Goal: Task Accomplishment & Management: Complete application form

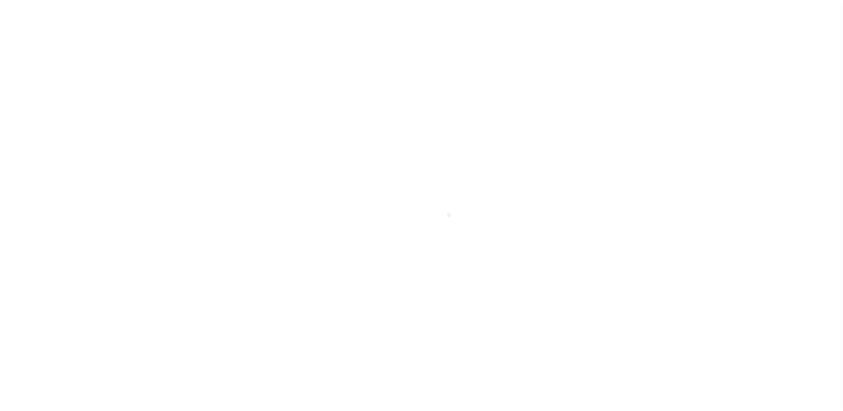
scroll to position [133, 0]
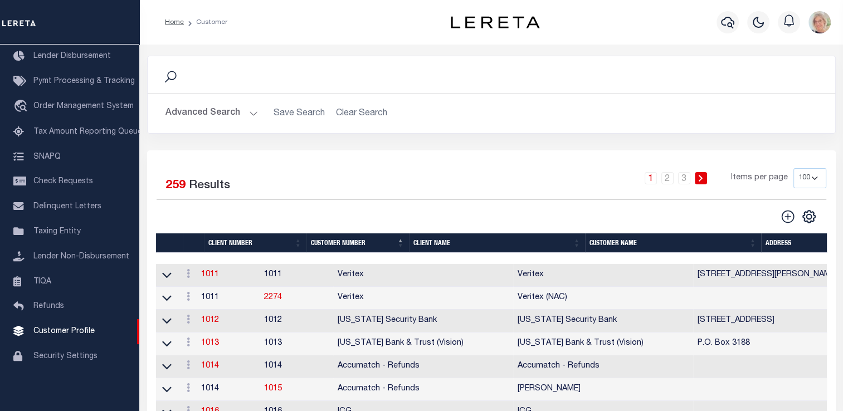
click at [435, 237] on th "Client Name" at bounding box center [497, 243] width 176 height 20
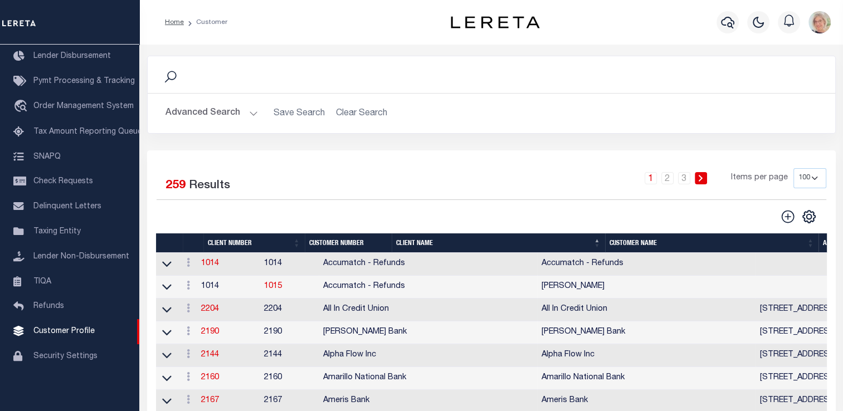
scroll to position [0, 0]
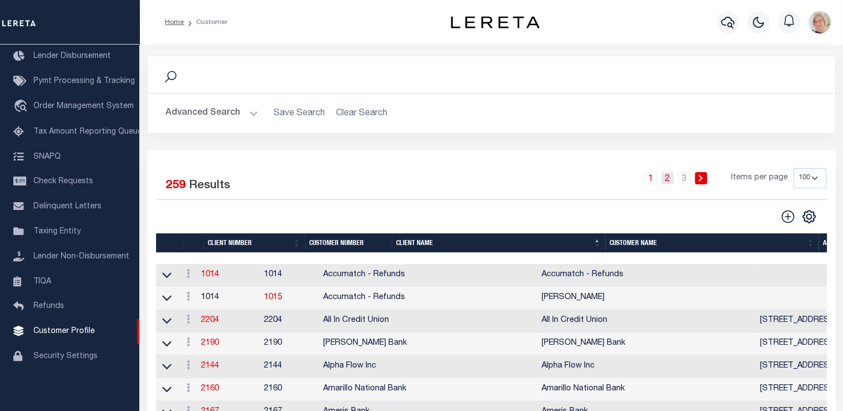
click at [666, 178] on link "2" at bounding box center [667, 178] width 12 height 12
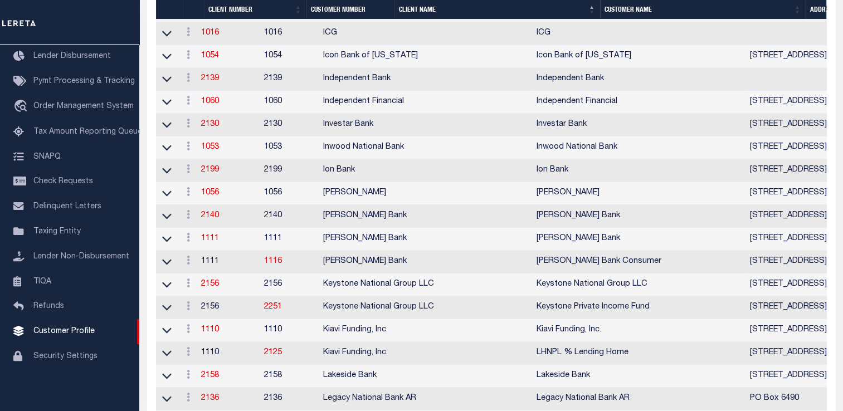
scroll to position [669, 0]
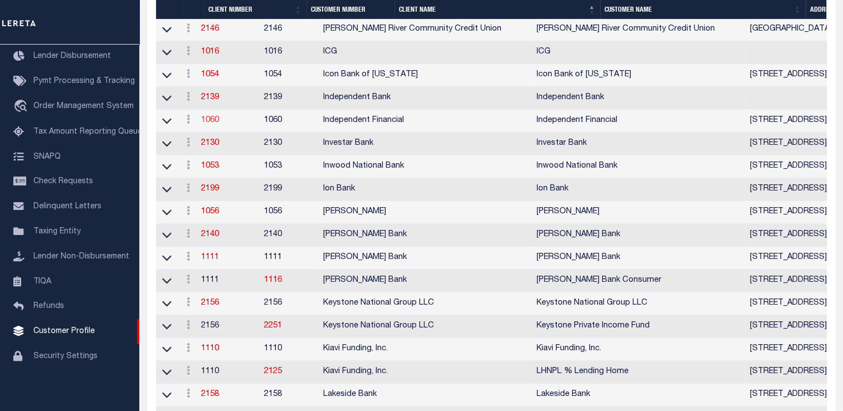
click at [214, 124] on link "1060" at bounding box center [210, 120] width 18 height 8
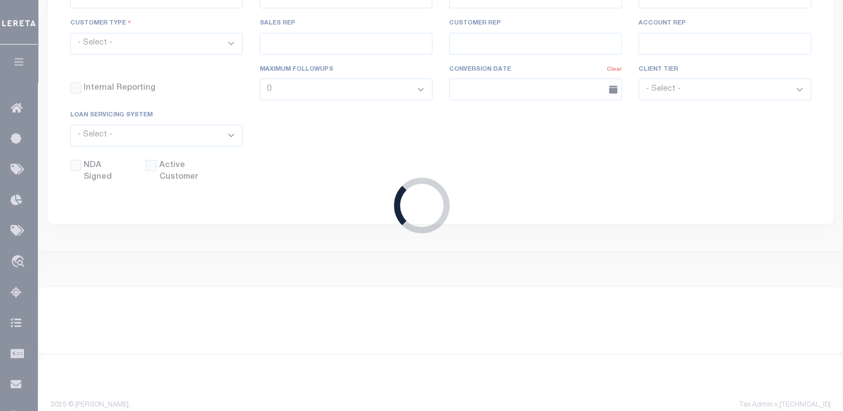
select select
type input "Independent Financial"
type input "1060"
type input "Independent Financial"
type input "CARLEEN"
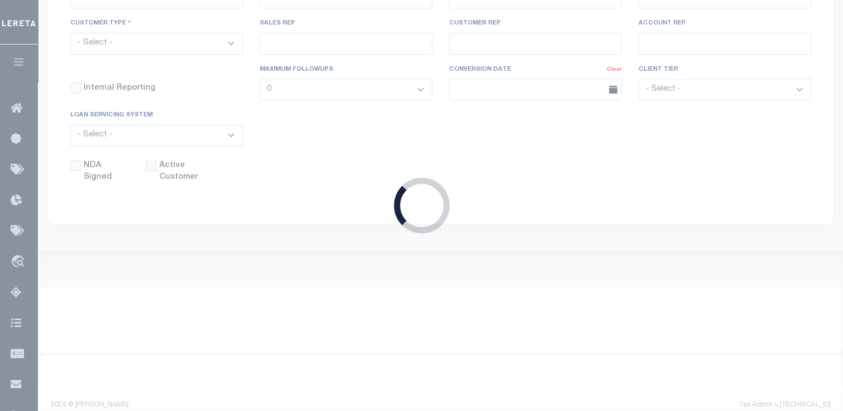
type input "CHISMON"
select select "Mixed Portfolio"
type input "[PERSON_NAME]"
type input "11/01/2022"
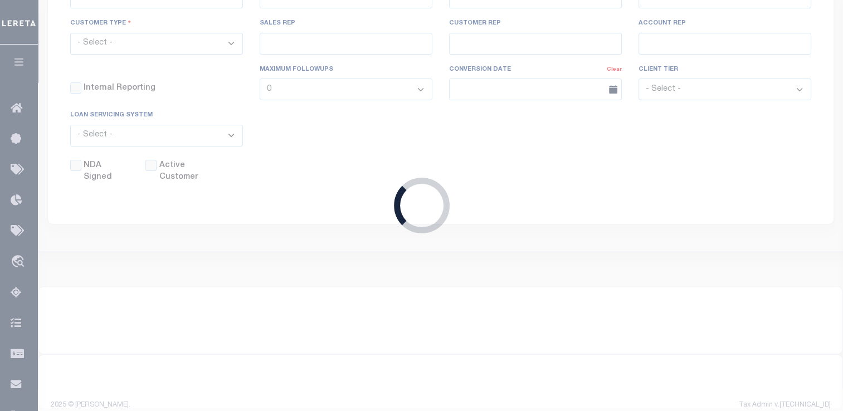
select select "Tier 1"
select select "JHS"
